Goal: Information Seeking & Learning: Compare options

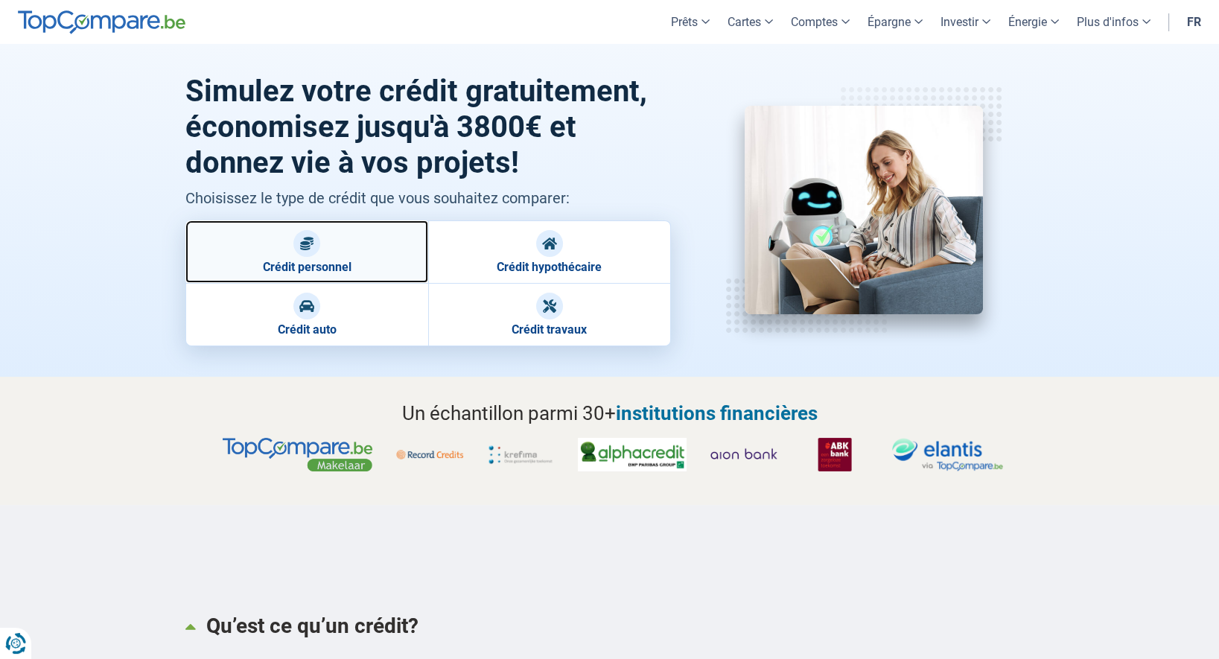
click at [329, 255] on link "Crédit personnel" at bounding box center [306, 251] width 243 height 63
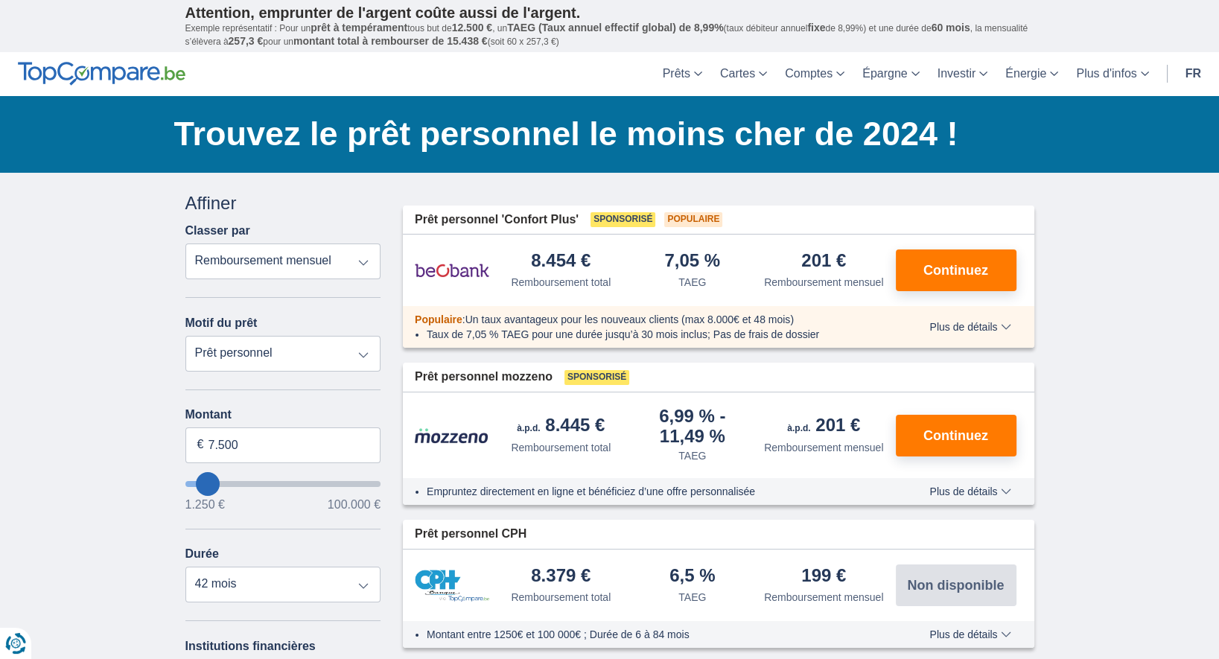
click at [185, 244] on select "Remboursement total TAEG Remboursement mensuel" at bounding box center [283, 262] width 196 height 36
click at [363, 269] on select "Remboursement total TAEG Remboursement mensuel" at bounding box center [283, 262] width 196 height 36
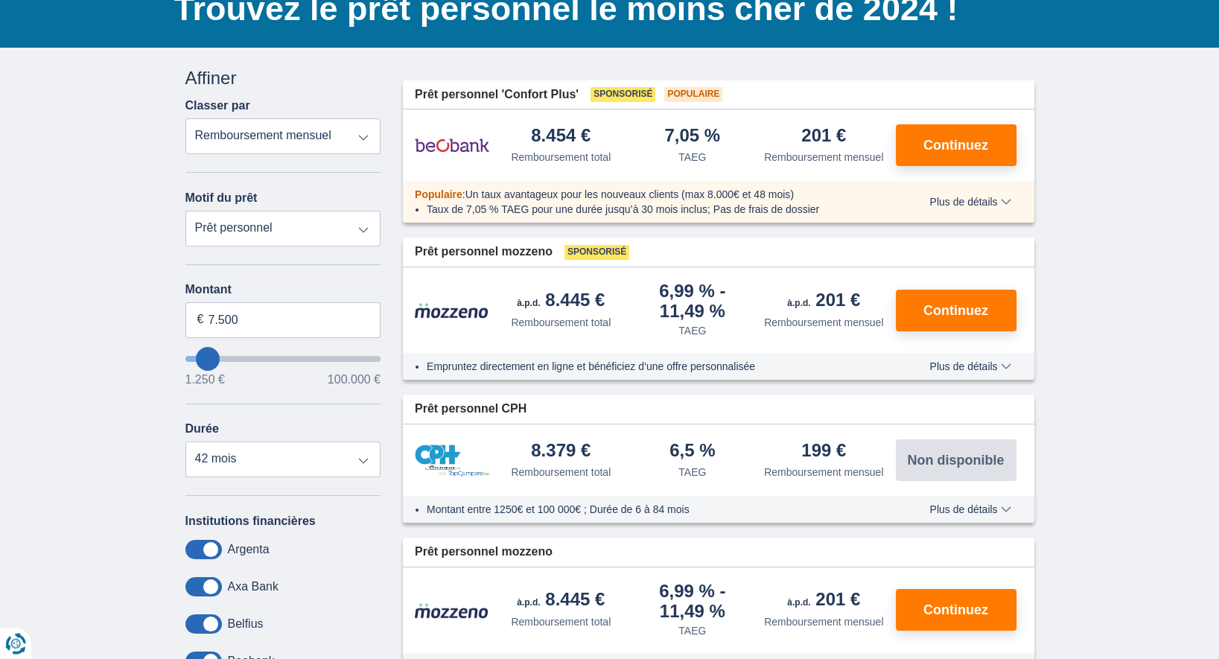
scroll to position [161, 0]
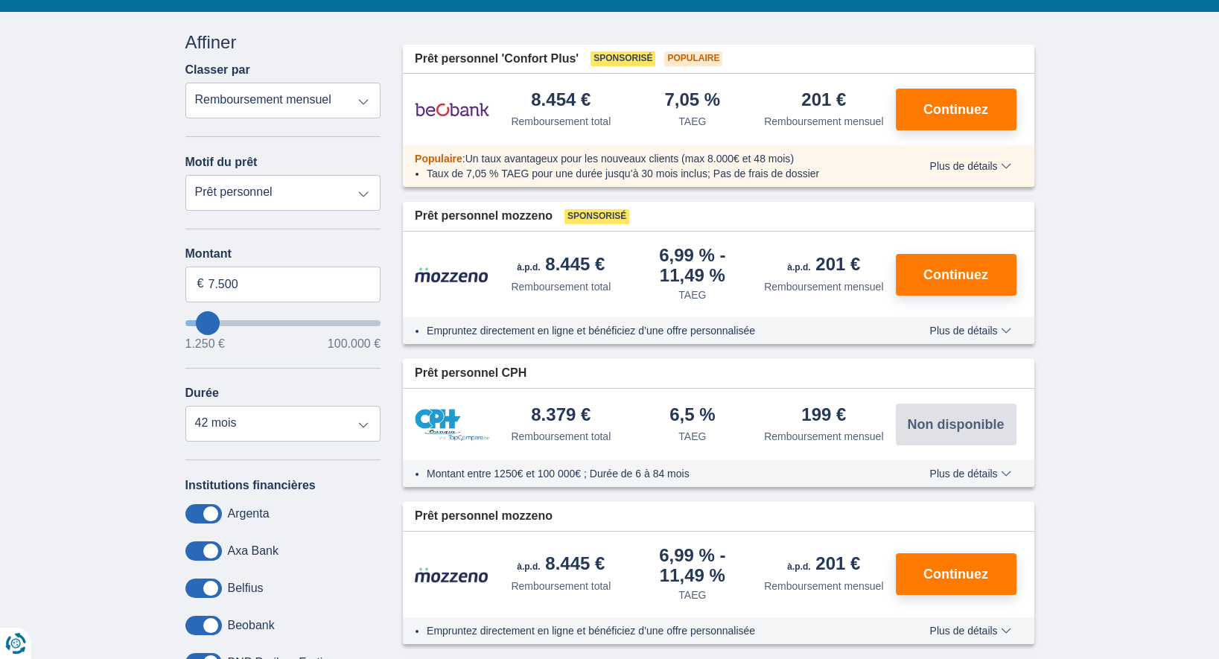
type input "6.250"
type input "6250"
type input "7.250"
type input "7250"
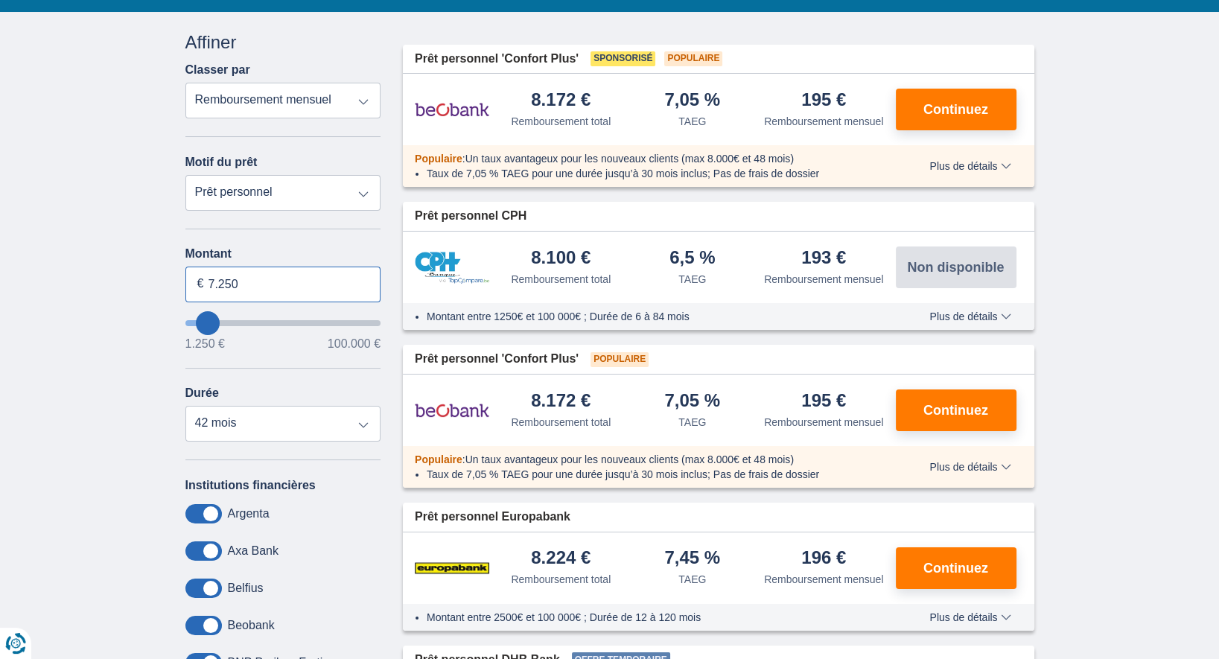
drag, startPoint x: 283, startPoint y: 296, endPoint x: 183, endPoint y: 288, distance: 100.1
click at [185, 288] on input "7.250" at bounding box center [283, 285] width 196 height 36
type input "1.250"
type input "1250"
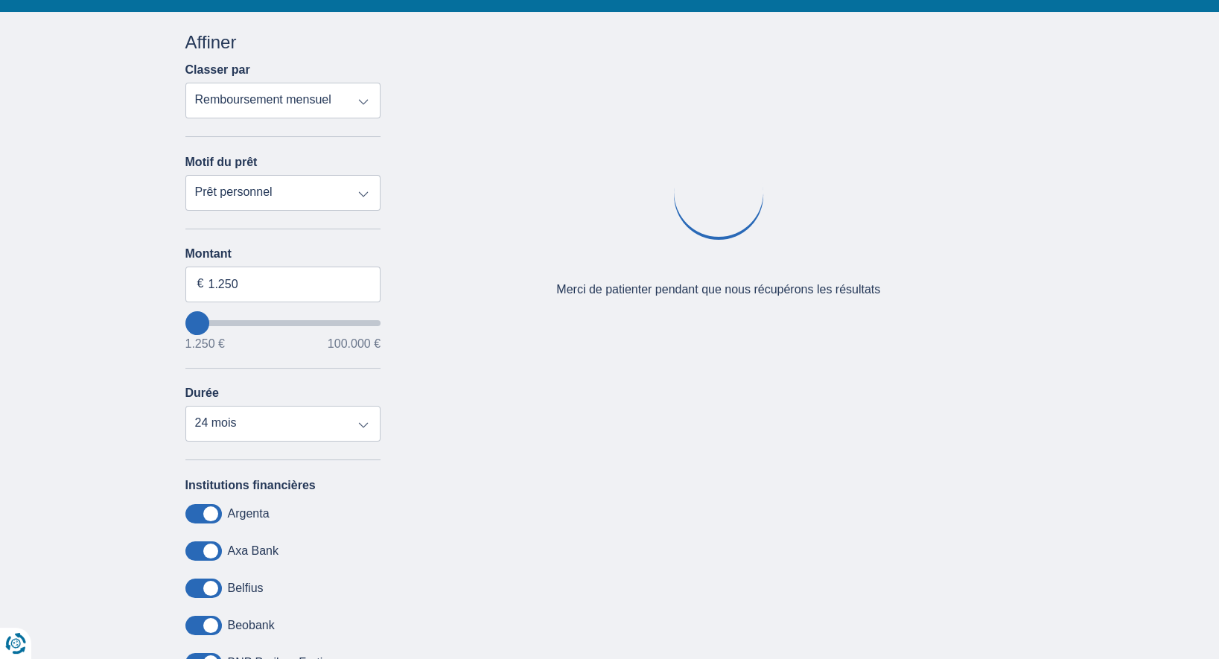
click at [151, 320] on div "× widget.non-eligible-application.title widget.non-eligible-application.text no…" at bounding box center [609, 393] width 1219 height 762
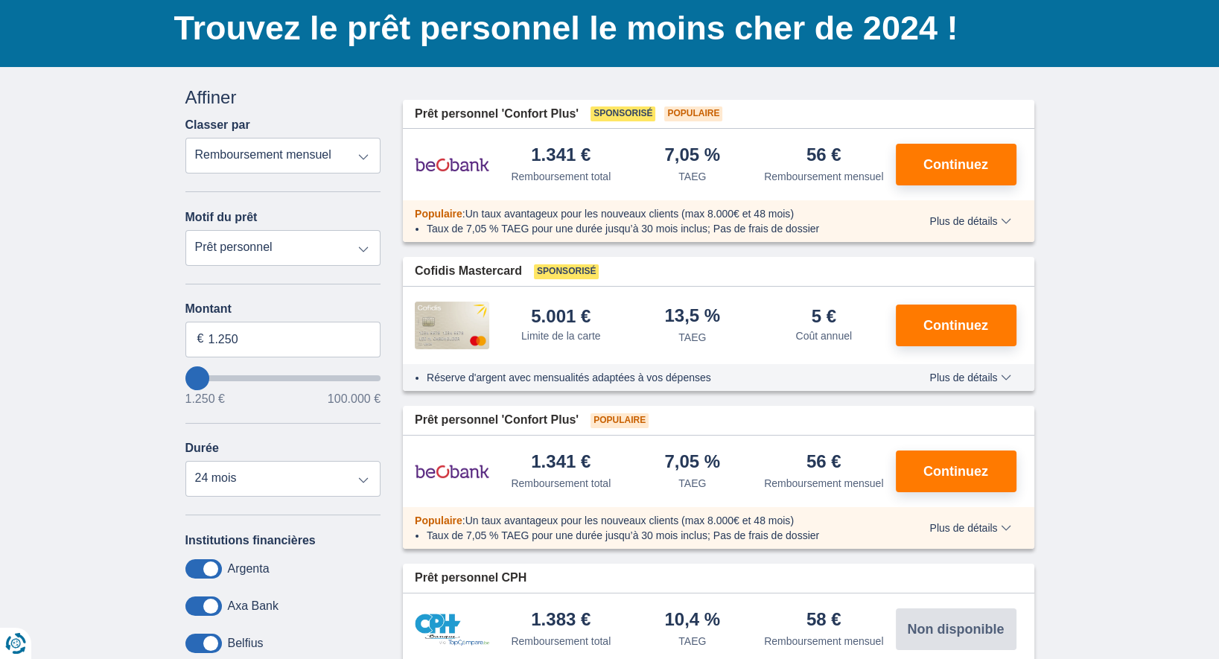
scroll to position [80, 0]
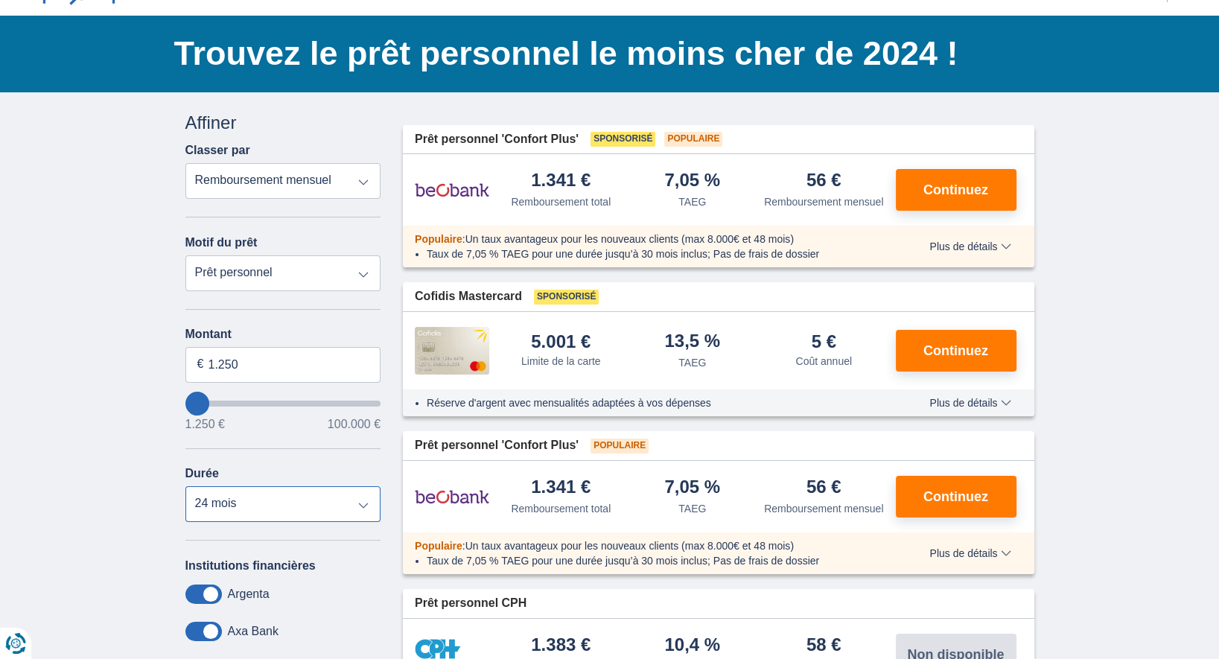
click at [185, 486] on select "12 mois 18 mois 24 mois" at bounding box center [283, 504] width 196 height 36
click option "12 mois" at bounding box center [0, 0] width 0 height 0
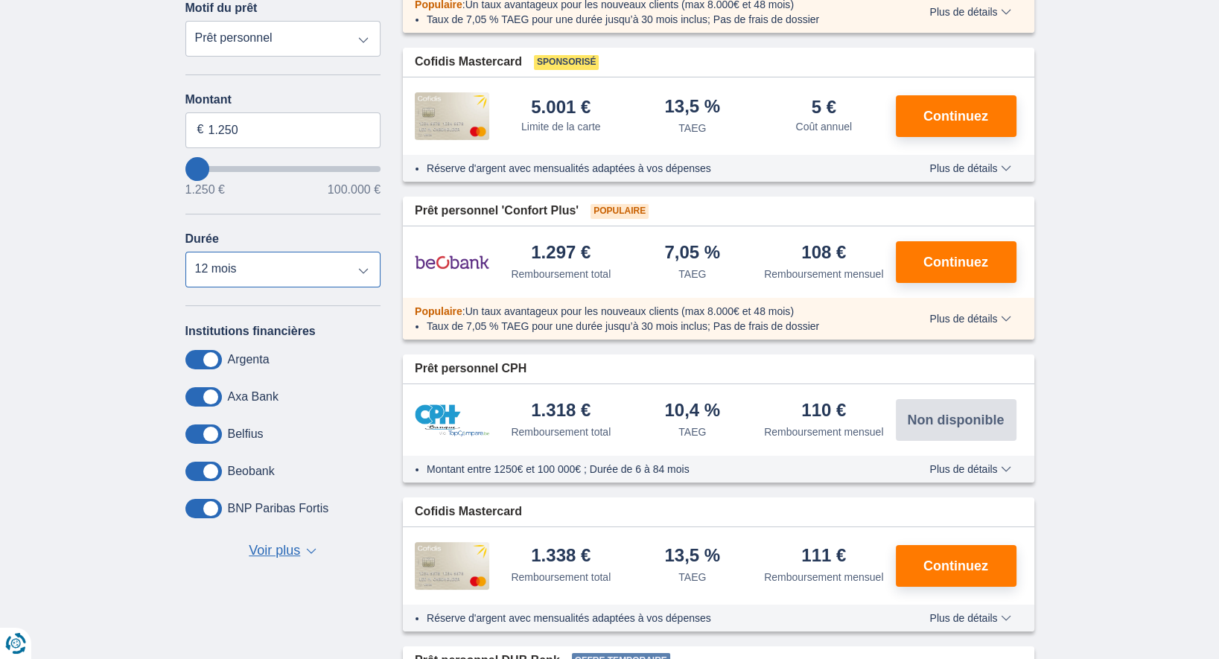
scroll to position [322, 0]
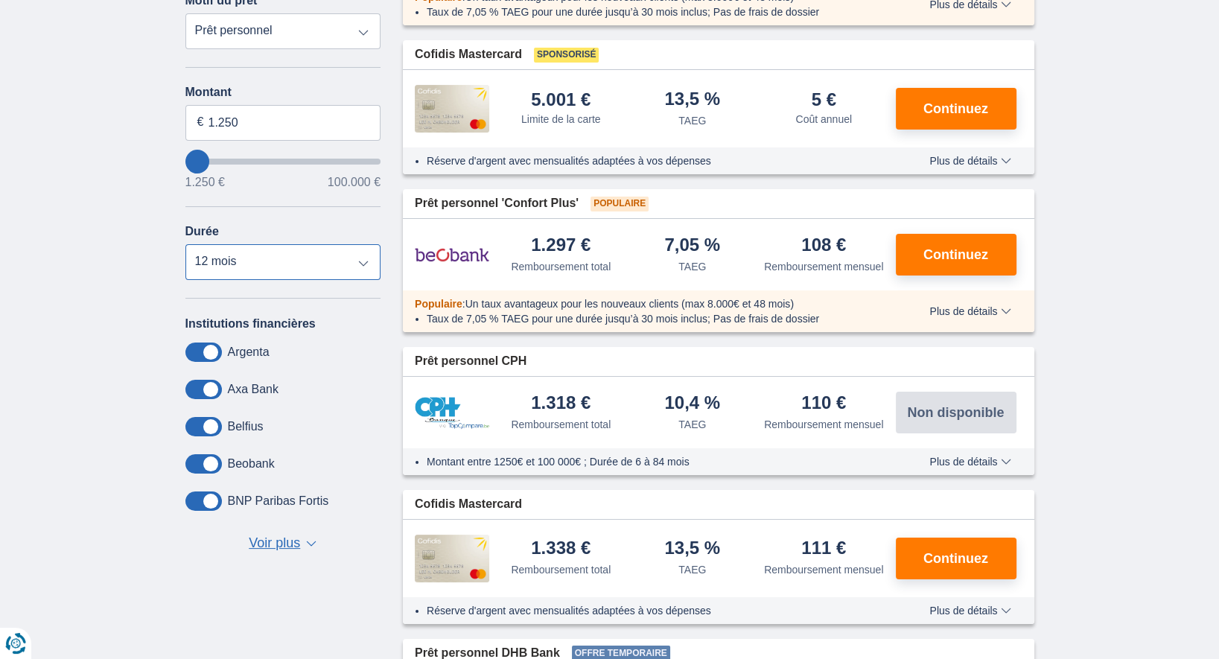
click at [185, 244] on select "12 mois 18 mois 24 mois" at bounding box center [283, 262] width 196 height 36
select select "24"
click option "24 mois" at bounding box center [0, 0] width 0 height 0
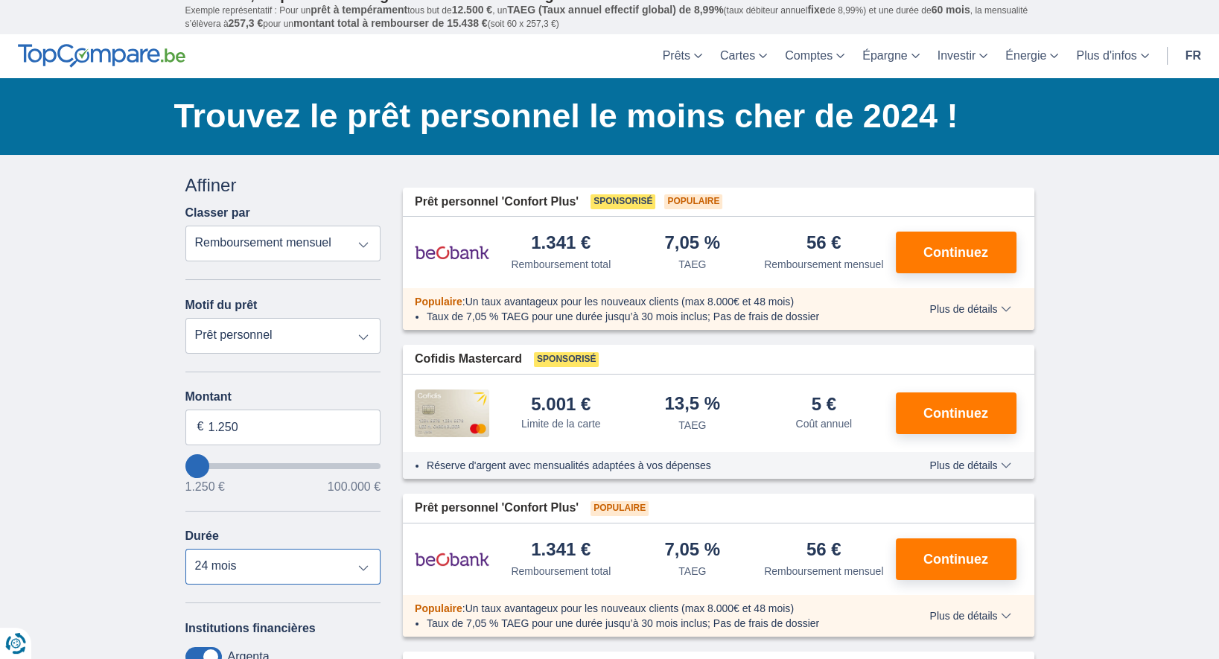
scroll to position [0, 0]
